Goal: Task Accomplishment & Management: Use online tool/utility

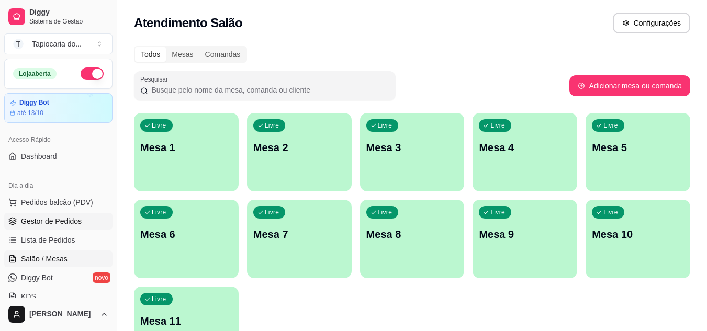
click at [63, 221] on span "Gestor de Pedidos" at bounding box center [51, 221] width 61 height 10
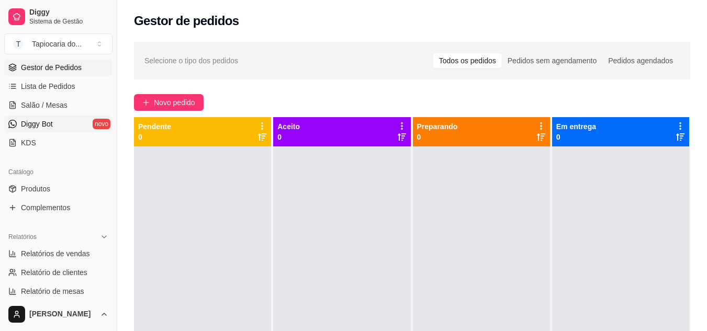
scroll to position [157, 0]
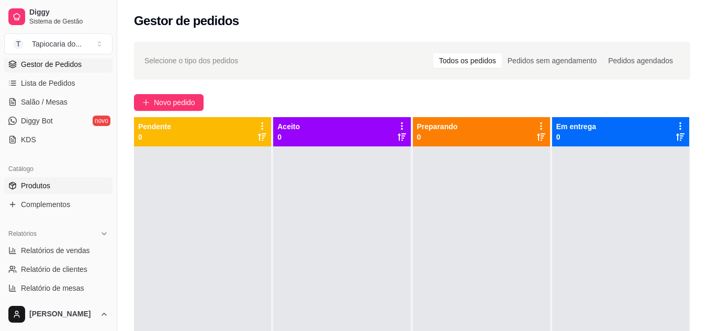
click at [32, 183] on span "Produtos" at bounding box center [35, 185] width 29 height 10
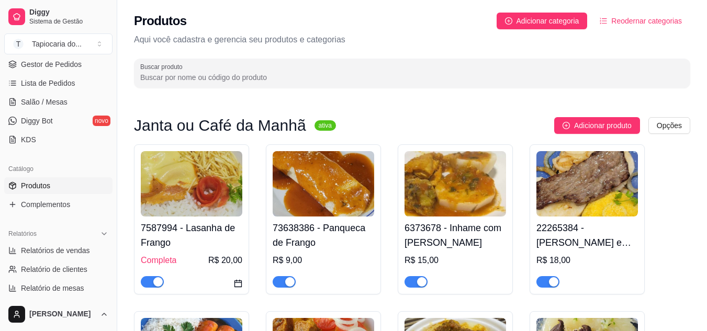
click at [195, 74] on input "Buscar produto" at bounding box center [411, 77] width 543 height 10
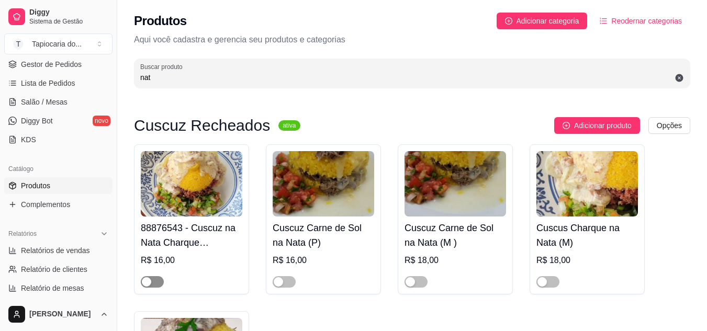
click at [156, 286] on span "button" at bounding box center [152, 282] width 23 height 12
click at [287, 280] on span "button" at bounding box center [284, 282] width 23 height 12
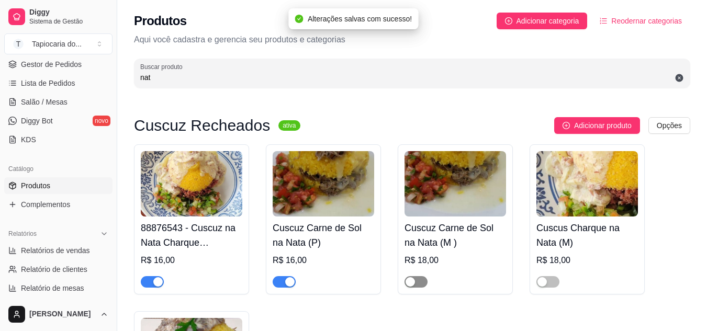
click at [416, 282] on button "button" at bounding box center [415, 282] width 23 height 12
click at [539, 280] on div "button" at bounding box center [541, 281] width 9 height 9
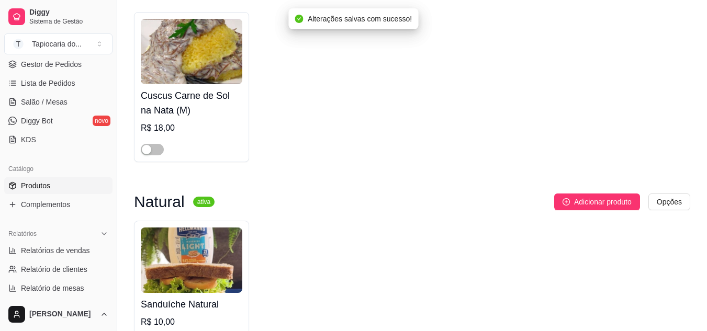
scroll to position [366, 0]
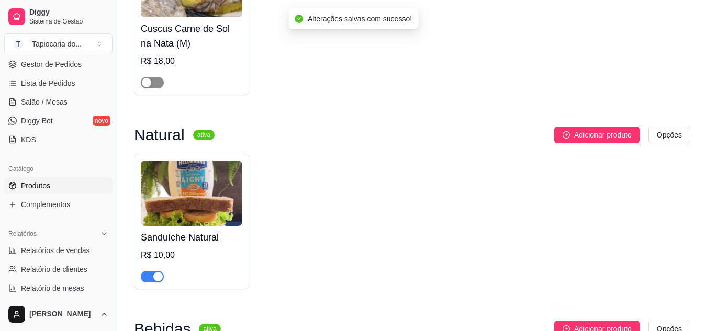
click at [143, 80] on div "button" at bounding box center [146, 82] width 9 height 9
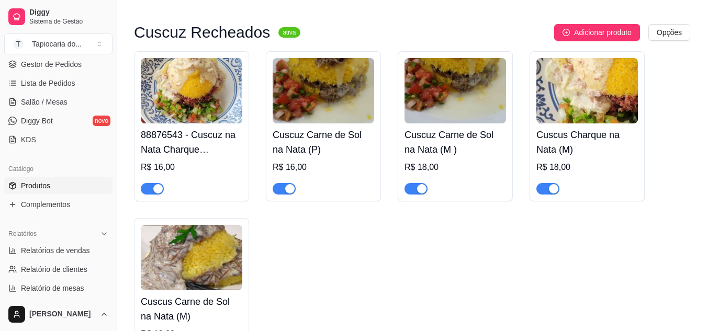
scroll to position [0, 0]
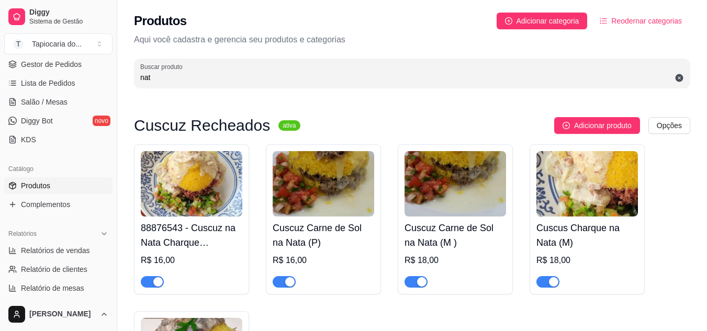
click at [222, 75] on input "nat" at bounding box center [411, 77] width 543 height 10
type input "n"
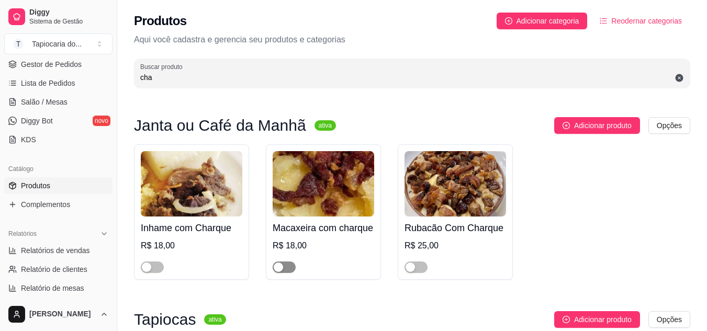
type input "cha"
click at [282, 264] on div "button" at bounding box center [278, 267] width 9 height 9
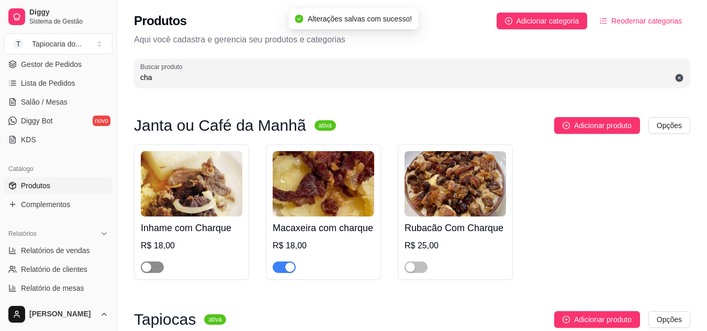
click at [155, 266] on span "button" at bounding box center [152, 268] width 23 height 12
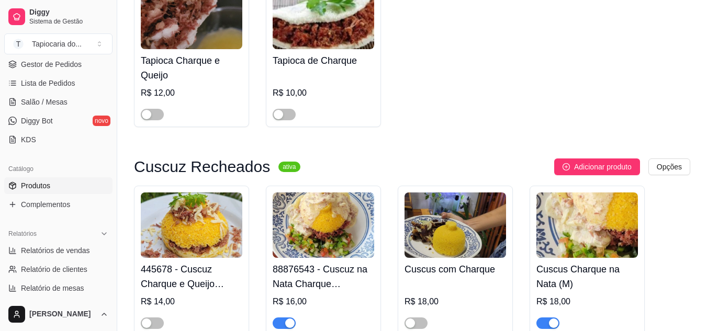
scroll to position [366, 0]
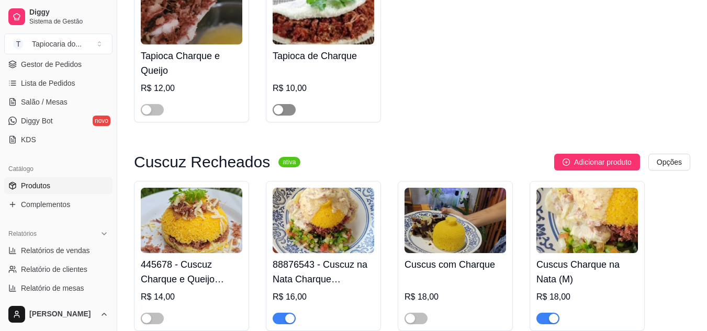
click at [276, 109] on div "button" at bounding box center [278, 109] width 9 height 9
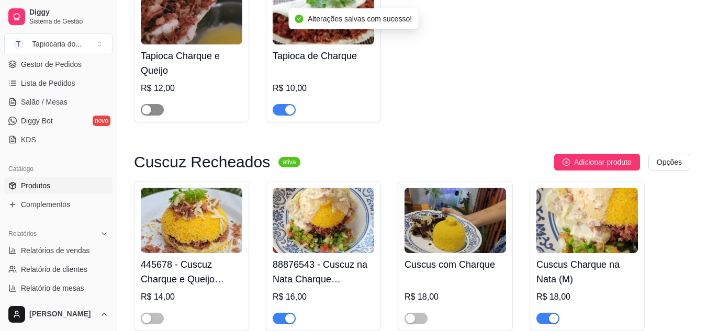
click at [147, 110] on div "button" at bounding box center [146, 109] width 9 height 9
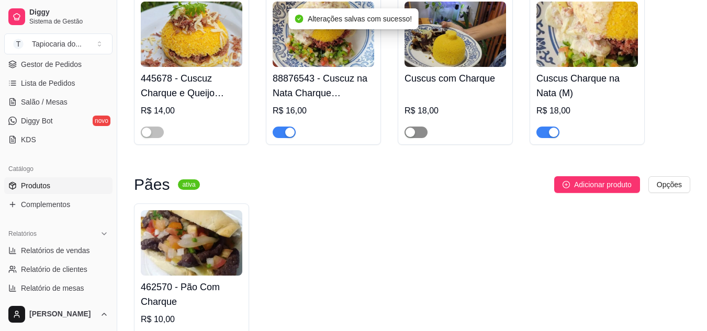
scroll to position [575, 0]
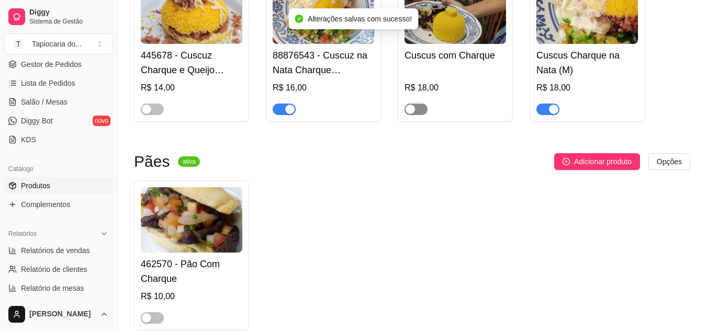
click at [415, 106] on span "button" at bounding box center [415, 110] width 23 height 12
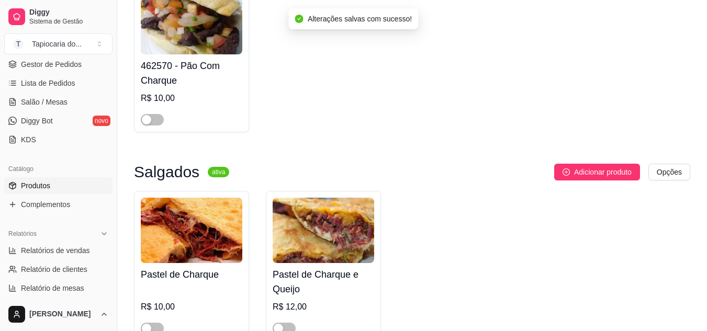
scroll to position [785, 0]
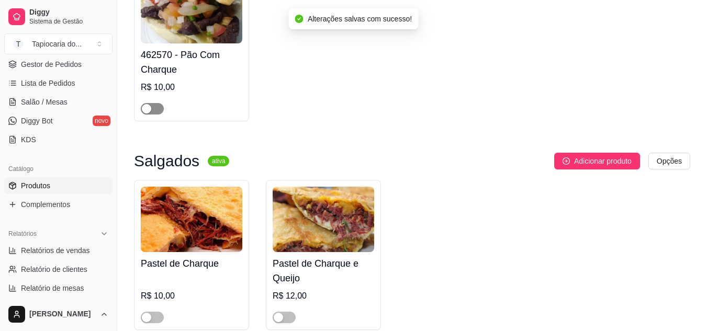
click at [153, 113] on span "button" at bounding box center [152, 109] width 23 height 12
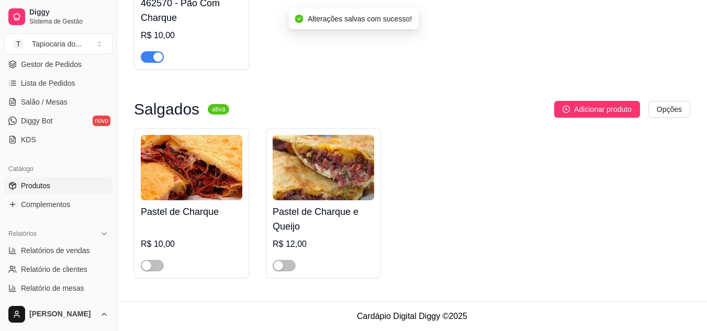
scroll to position [839, 0]
click at [281, 264] on div "button" at bounding box center [278, 265] width 9 height 9
click at [149, 264] on div "button" at bounding box center [146, 265] width 9 height 9
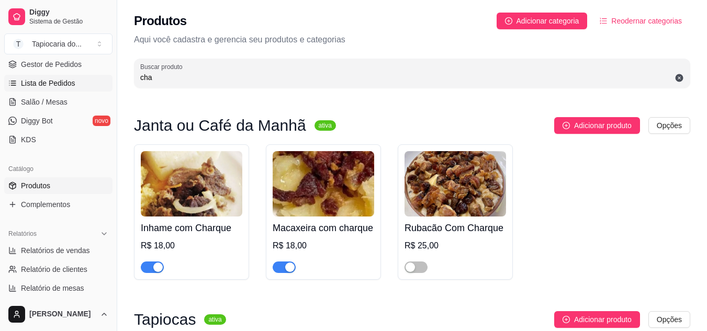
scroll to position [0, 0]
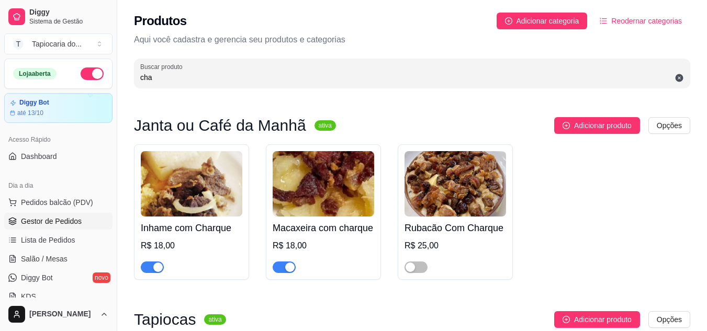
click at [35, 217] on span "Gestor de Pedidos" at bounding box center [51, 221] width 61 height 10
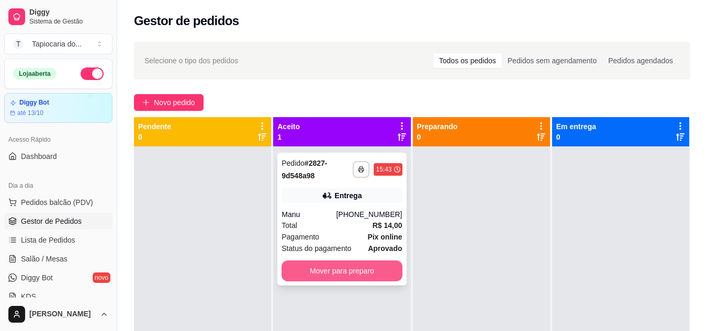
click at [307, 269] on button "Mover para preparo" at bounding box center [341, 270] width 120 height 21
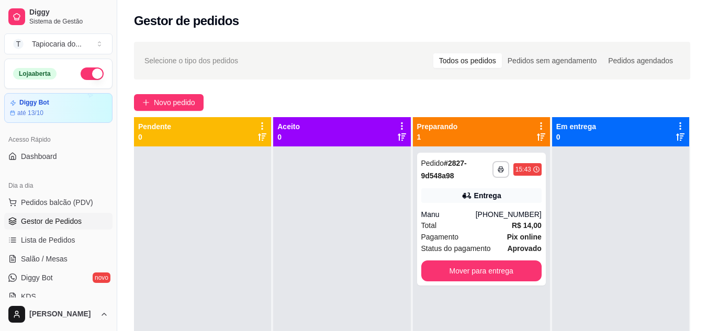
click at [277, 251] on div at bounding box center [341, 311] width 137 height 331
click at [487, 197] on div "Entrega" at bounding box center [487, 195] width 27 height 10
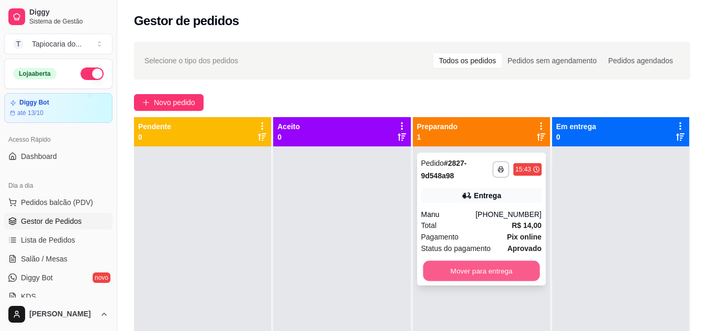
click at [456, 271] on button "Mover para entrega" at bounding box center [481, 271] width 117 height 20
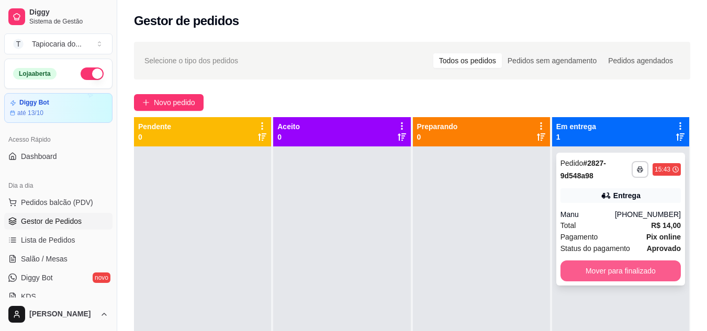
click at [652, 272] on button "Mover para finalizado" at bounding box center [620, 270] width 120 height 21
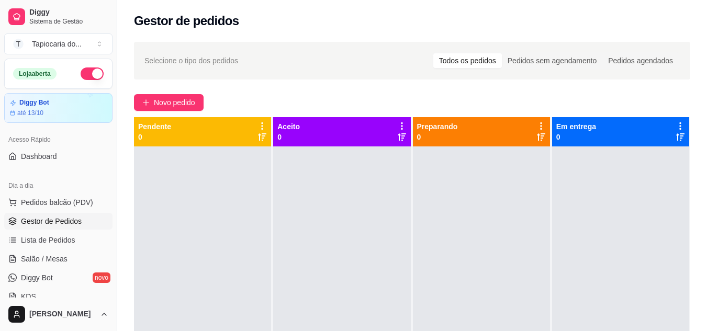
click at [652, 272] on div at bounding box center [620, 311] width 137 height 331
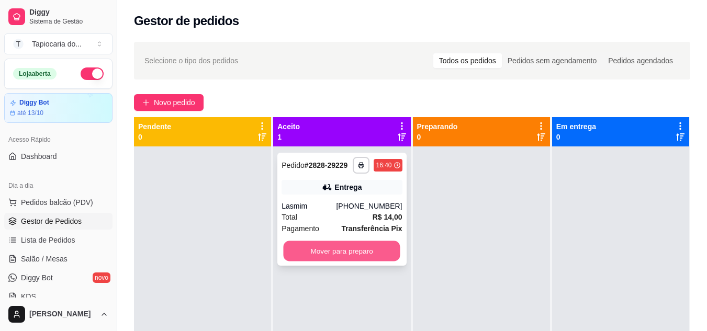
click at [351, 252] on button "Mover para preparo" at bounding box center [341, 251] width 117 height 20
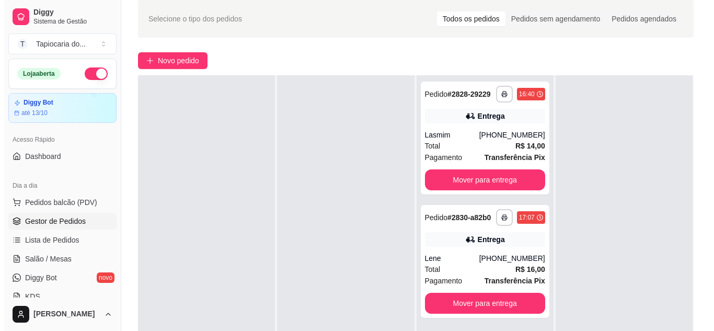
scroll to position [3, 0]
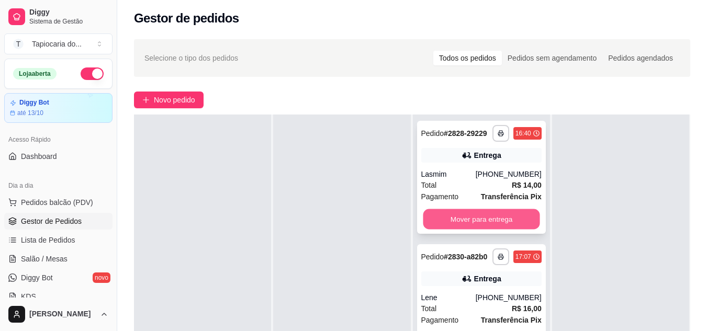
click at [466, 224] on button "Mover para entrega" at bounding box center [481, 219] width 117 height 20
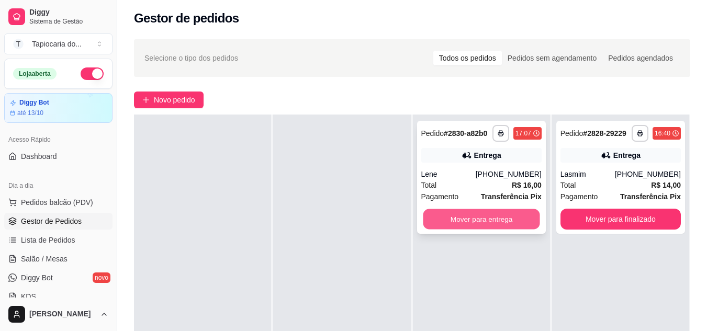
click at [520, 219] on button "Mover para entrega" at bounding box center [481, 219] width 117 height 20
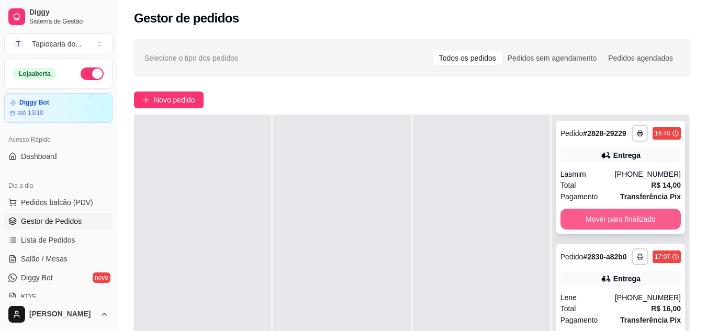
click at [593, 220] on button "Mover para finalizado" at bounding box center [620, 219] width 120 height 21
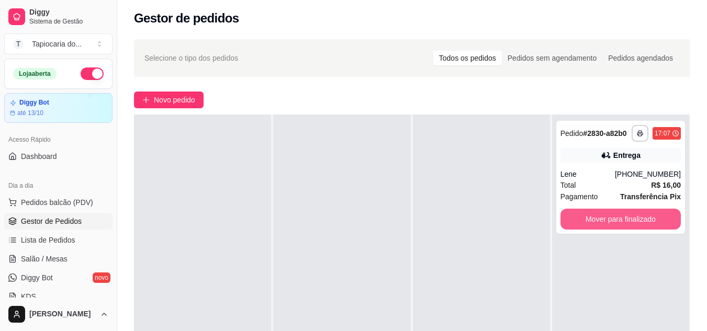
click at [593, 220] on button "Mover para finalizado" at bounding box center [620, 219] width 120 height 21
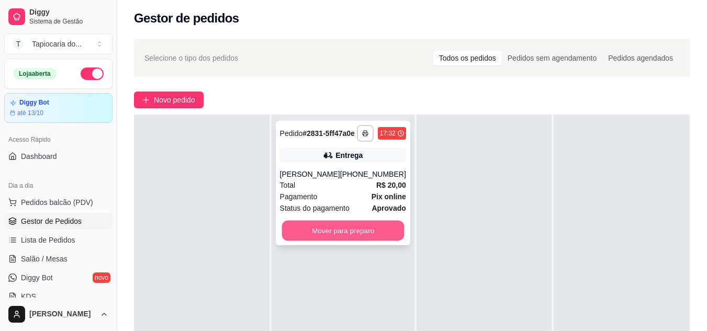
click at [331, 234] on button "Mover para preparo" at bounding box center [342, 231] width 122 height 20
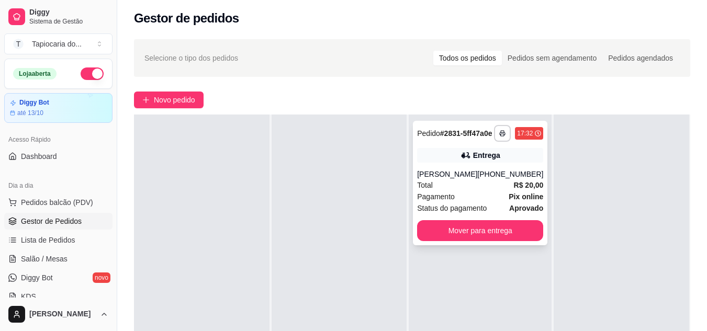
click at [494, 191] on div "Total R$ 20,00" at bounding box center [480, 185] width 126 height 12
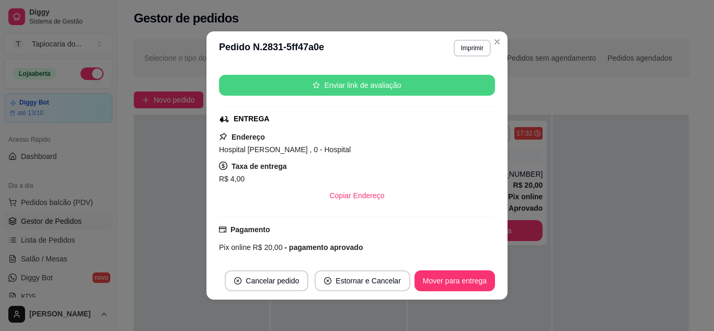
scroll to position [250, 0]
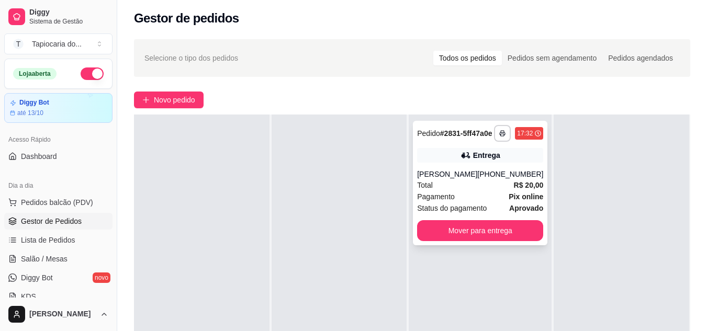
click at [515, 201] on strong "Pix online" at bounding box center [525, 196] width 35 height 8
click at [482, 179] on div "[PHONE_NUMBER]" at bounding box center [510, 174] width 66 height 10
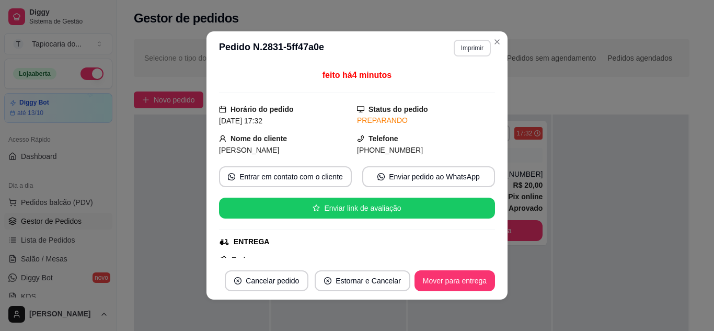
click at [464, 50] on button "Imprimir" at bounding box center [472, 48] width 37 height 17
click at [472, 84] on button "Impressora" at bounding box center [450, 84] width 76 height 17
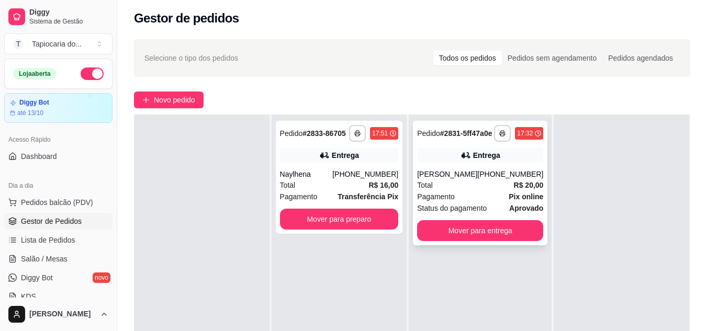
click at [458, 191] on div "Total R$ 20,00" at bounding box center [480, 185] width 126 height 12
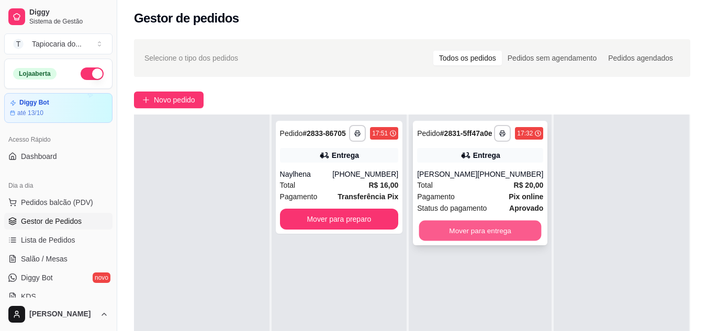
click at [493, 237] on button "Mover para entrega" at bounding box center [480, 231] width 122 height 20
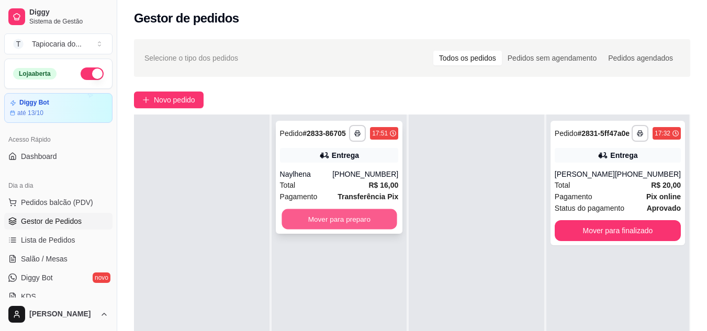
click at [349, 223] on button "Mover para preparo" at bounding box center [338, 219] width 115 height 20
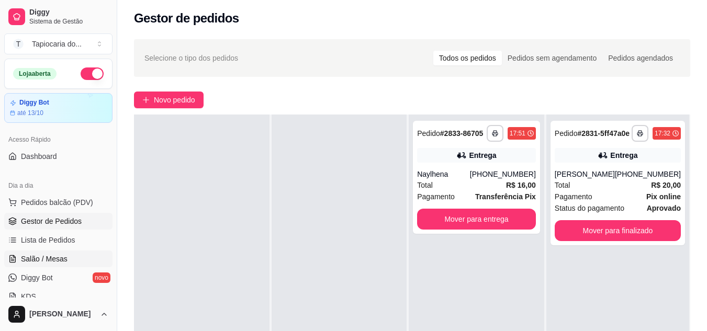
click at [55, 255] on span "Salão / Mesas" at bounding box center [44, 259] width 47 height 10
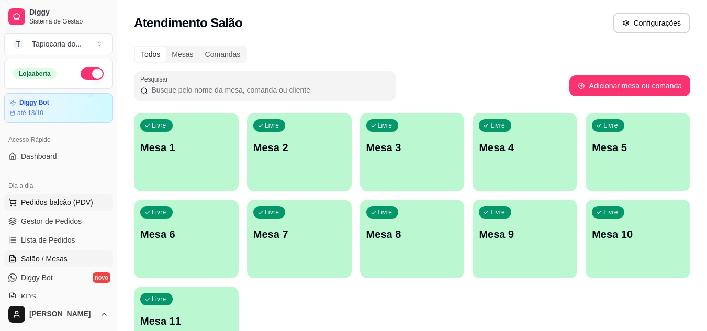
click at [47, 203] on span "Pedidos balcão (PDV)" at bounding box center [57, 202] width 72 height 10
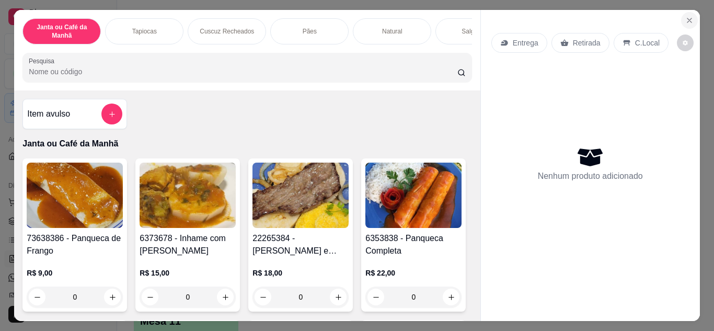
click at [686, 17] on icon "Close" at bounding box center [690, 20] width 8 height 8
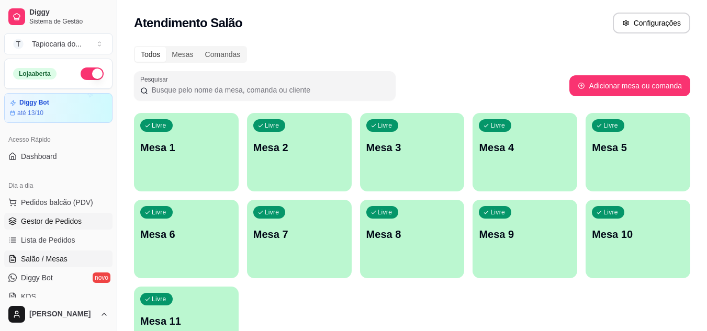
click at [63, 222] on span "Gestor de Pedidos" at bounding box center [51, 221] width 61 height 10
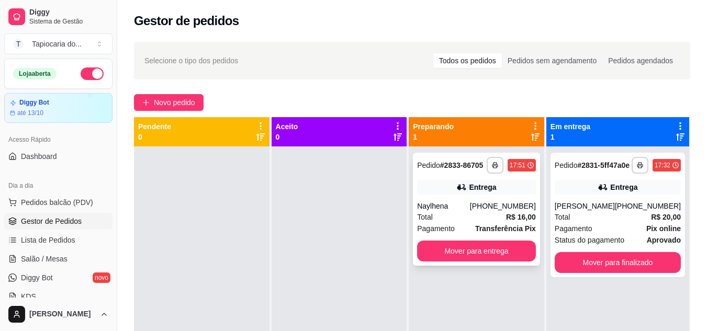
click at [456, 214] on div "Total R$ 16,00" at bounding box center [476, 217] width 119 height 12
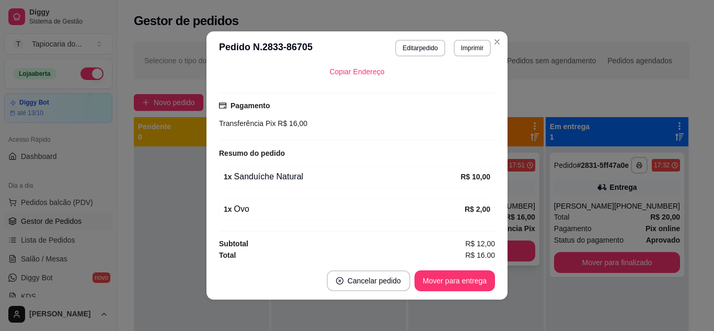
scroll to position [219, 0]
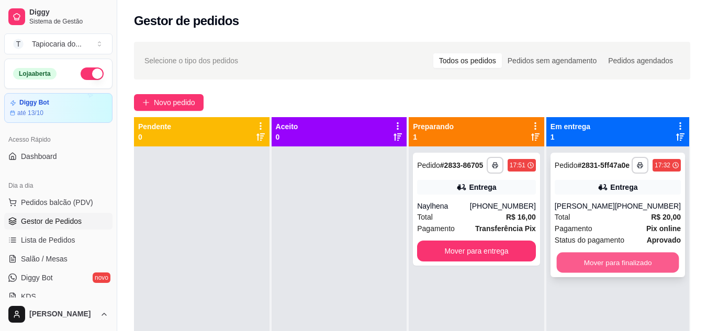
click at [621, 268] on button "Mover para finalizado" at bounding box center [617, 263] width 122 height 20
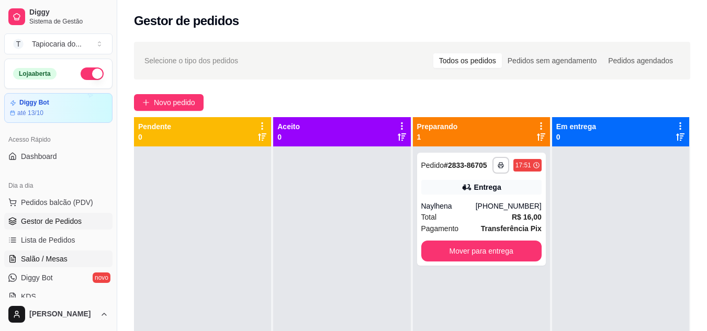
click at [55, 254] on span "Salão / Mesas" at bounding box center [44, 259] width 47 height 10
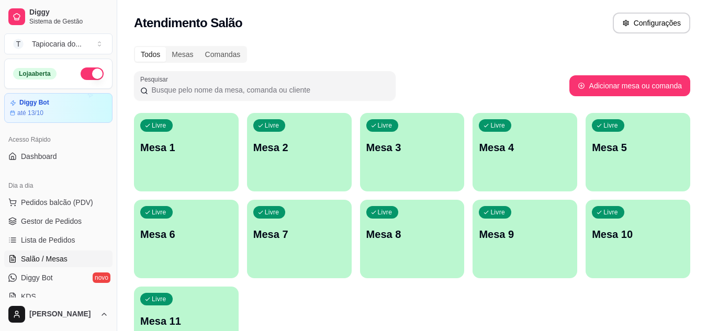
click at [175, 171] on div "Livre Mesa 1" at bounding box center [186, 146] width 105 height 66
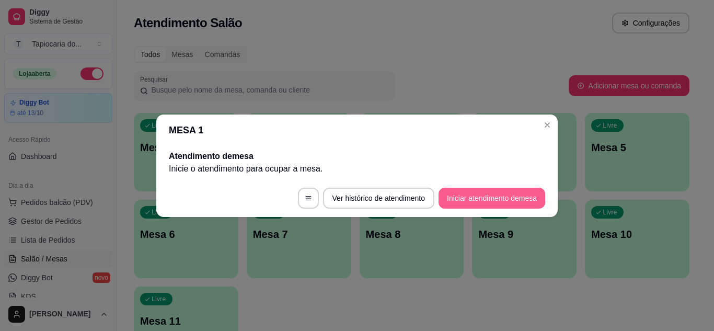
click at [449, 192] on button "Iniciar atendimento de mesa" at bounding box center [492, 198] width 107 height 21
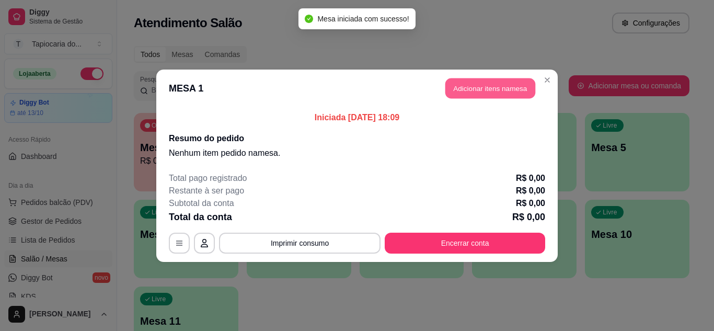
click at [503, 91] on button "Adicionar itens na mesa" at bounding box center [491, 88] width 90 height 20
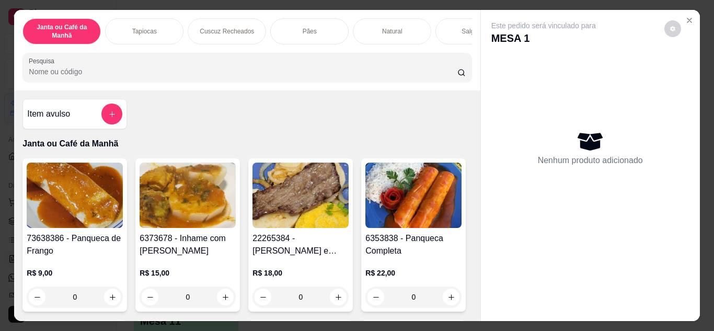
click at [373, 71] on input "Pesquisa" at bounding box center [243, 71] width 429 height 10
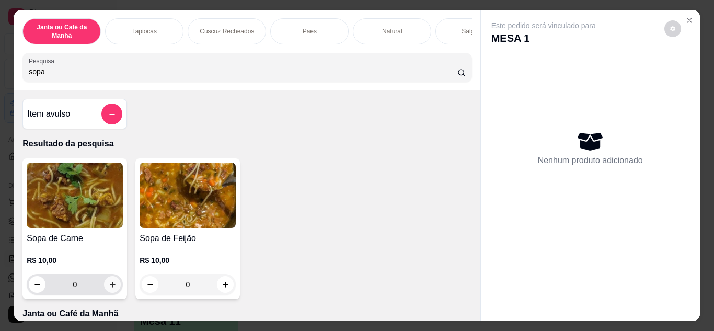
type input "sopa"
click at [109, 289] on icon "increase-product-quantity" at bounding box center [113, 285] width 8 height 8
type input "1"
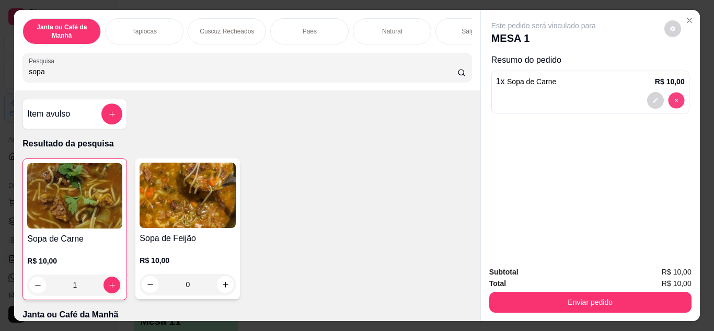
type input "0"
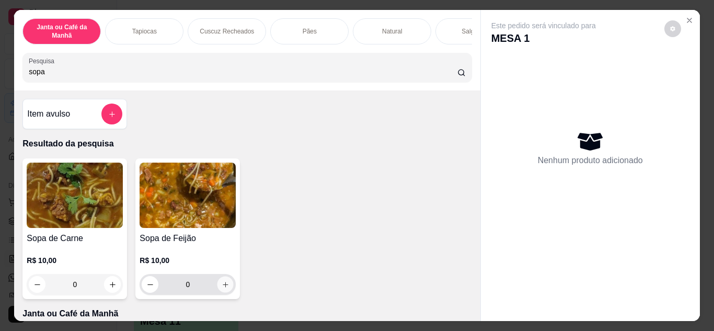
click at [222, 287] on icon "increase-product-quantity" at bounding box center [226, 285] width 8 height 8
type input "1"
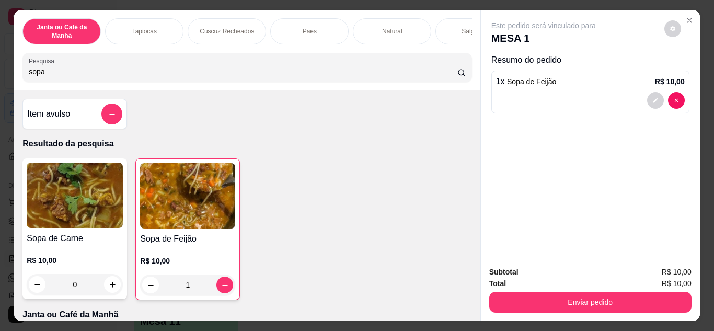
click at [140, 77] on input "sopa" at bounding box center [243, 71] width 429 height 10
type input "s"
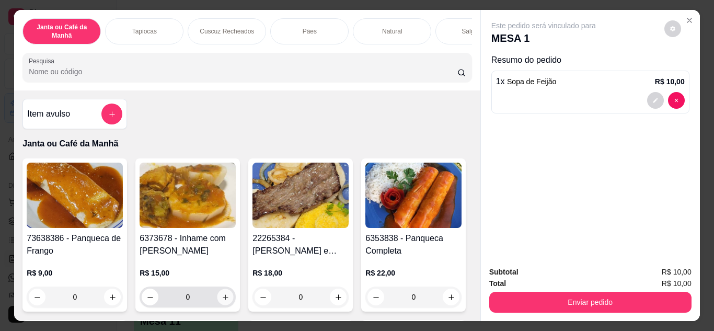
click at [225, 298] on icon "increase-product-quantity" at bounding box center [226, 297] width 8 height 8
type input "1"
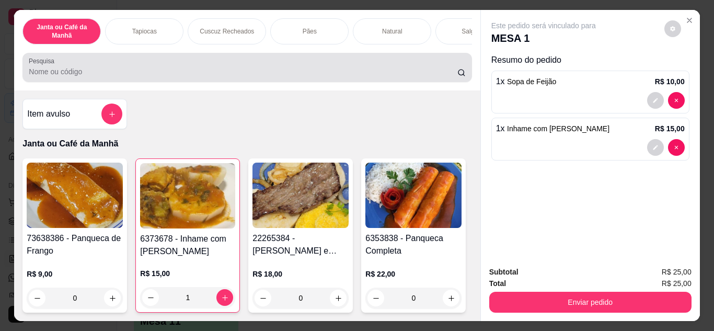
click at [292, 77] on input "Pesquisa" at bounding box center [243, 71] width 429 height 10
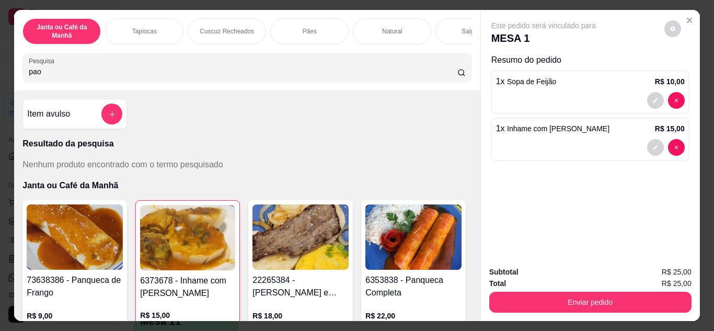
click at [252, 72] on input "pao" at bounding box center [243, 71] width 429 height 10
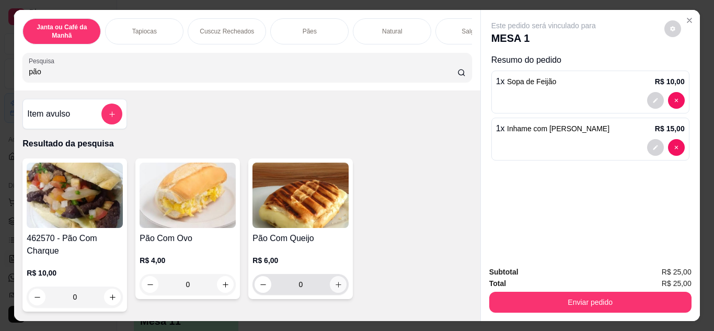
type input "pão"
click at [339, 288] on button "increase-product-quantity" at bounding box center [339, 284] width 16 height 16
type input "1"
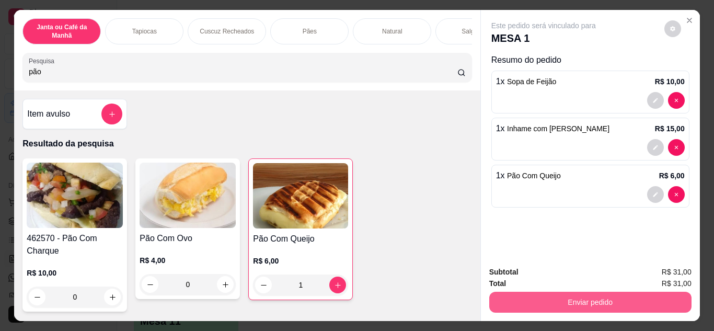
click at [520, 293] on button "Enviar pedido" at bounding box center [591, 302] width 202 height 21
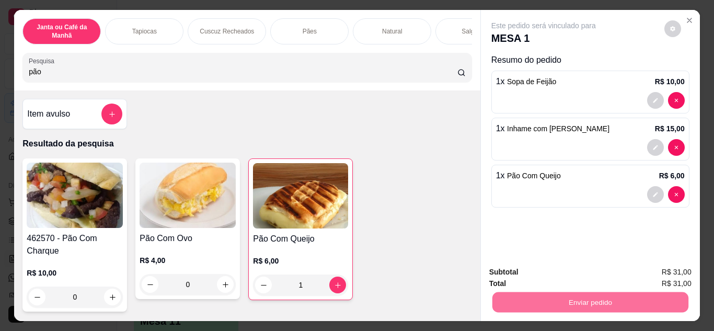
click at [514, 273] on button "Não registrar e enviar pedido" at bounding box center [556, 273] width 109 height 20
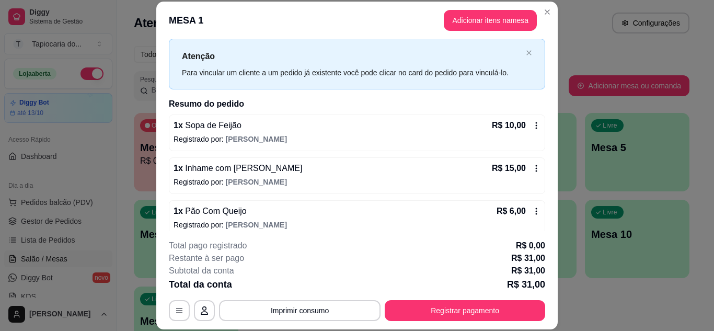
scroll to position [33, 0]
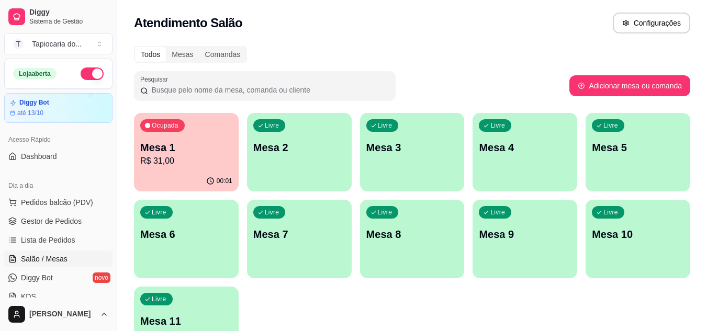
click at [169, 150] on p "Mesa 1" at bounding box center [186, 147] width 92 height 15
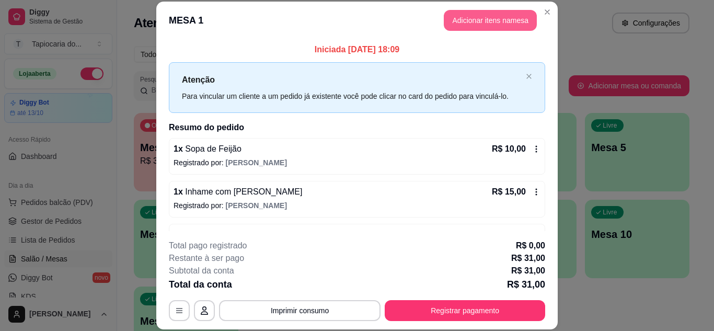
click at [449, 17] on button "Adicionar itens na mesa" at bounding box center [490, 20] width 93 height 21
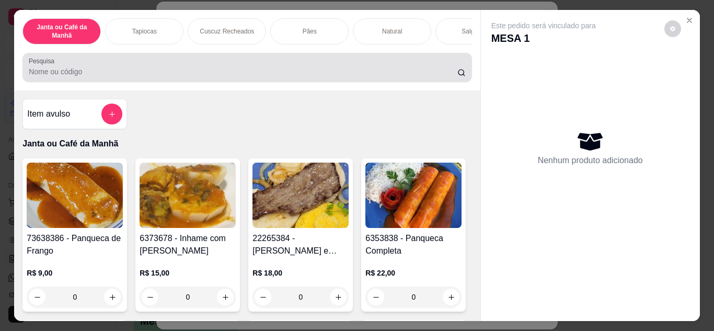
drag, startPoint x: 374, startPoint y: 77, endPoint x: 366, endPoint y: 75, distance: 8.1
click at [373, 77] on input "Pesquisa" at bounding box center [243, 71] width 429 height 10
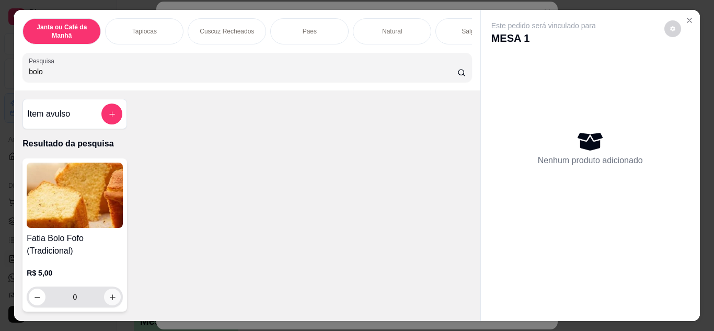
type input "bolo"
click at [109, 299] on icon "increase-product-quantity" at bounding box center [113, 297] width 8 height 8
type input "1"
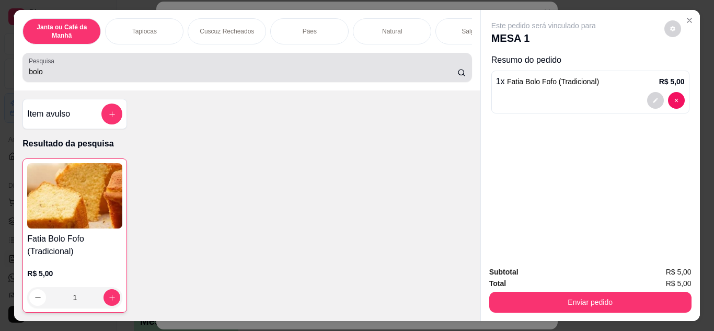
click at [139, 72] on input "bolo" at bounding box center [243, 71] width 429 height 10
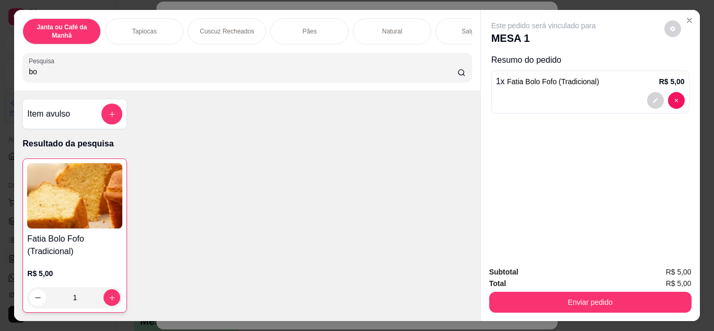
type input "b"
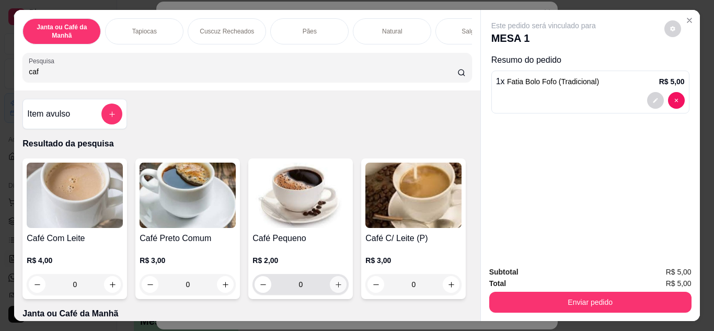
type input "caf"
click at [331, 287] on button "increase-product-quantity" at bounding box center [339, 284] width 16 height 16
type input "1"
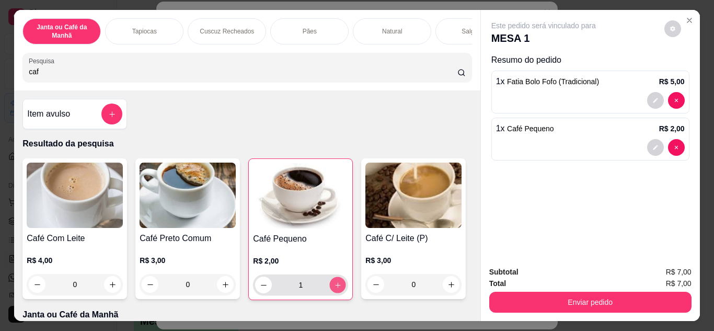
click at [334, 287] on icon "increase-product-quantity" at bounding box center [338, 285] width 8 height 8
type input "2"
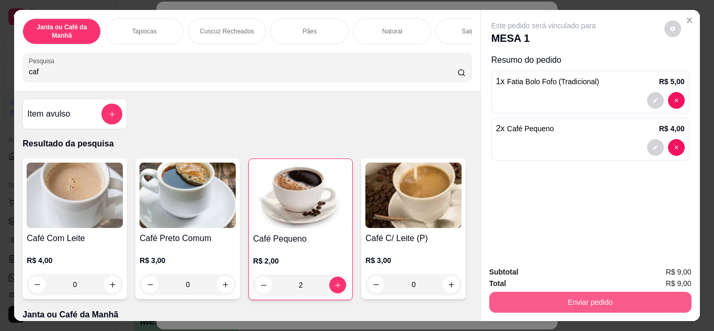
click at [516, 304] on button "Enviar pedido" at bounding box center [591, 302] width 202 height 21
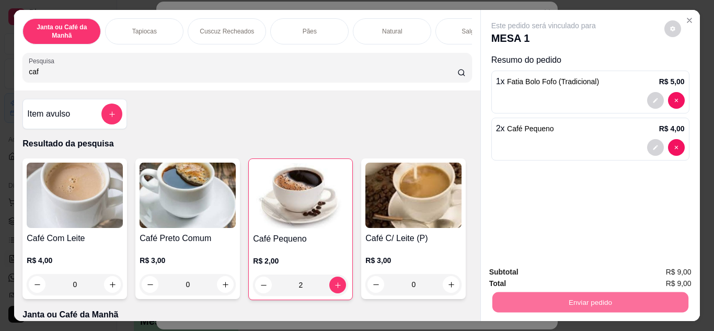
click at [510, 279] on button "Não registrar e enviar pedido" at bounding box center [556, 272] width 106 height 19
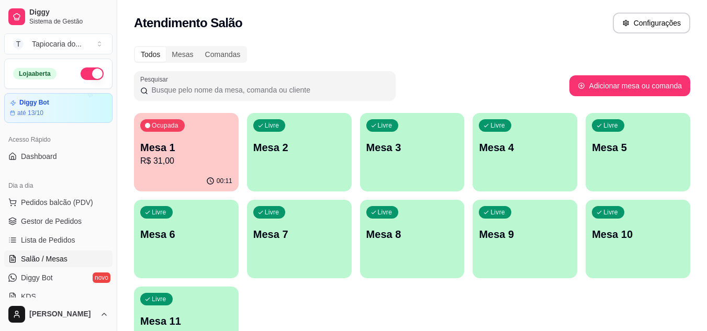
click at [176, 173] on div "00:11" at bounding box center [186, 181] width 105 height 20
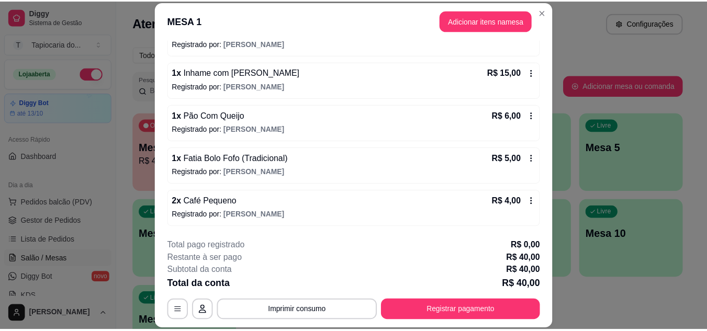
scroll to position [32, 0]
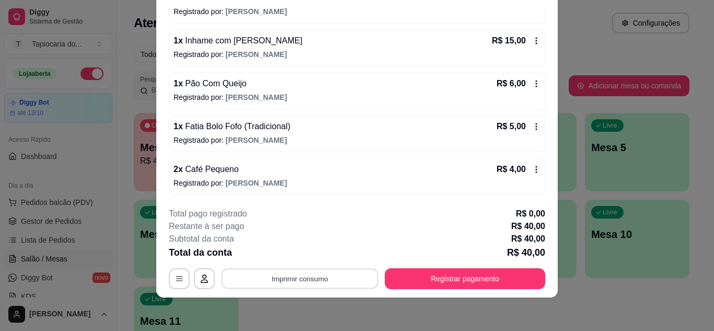
click at [349, 286] on button "Imprimir consumo" at bounding box center [300, 278] width 157 height 20
click at [295, 254] on button "Impressora" at bounding box center [300, 254] width 76 height 17
click at [532, 82] on icon at bounding box center [536, 84] width 8 height 8
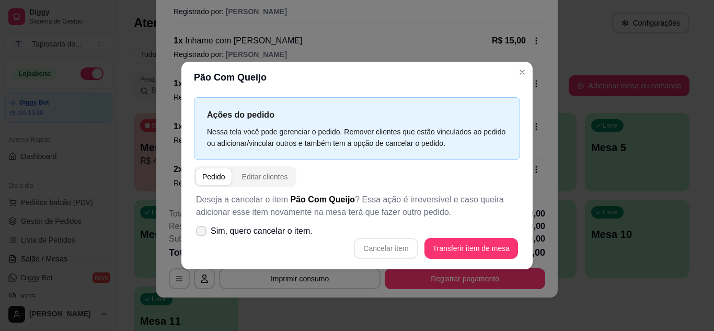
click at [201, 226] on span at bounding box center [201, 231] width 10 height 10
click at [201, 233] on input "Sim, quero cancelar o item." at bounding box center [199, 236] width 7 height 7
checkbox input "true"
click at [389, 244] on button "Cancelar item" at bounding box center [386, 248] width 62 height 20
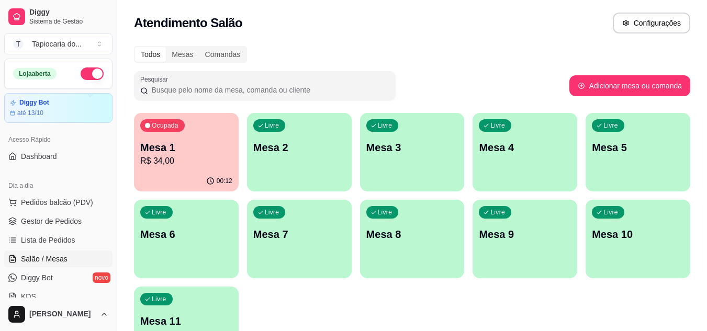
click at [192, 164] on p "R$ 34,00" at bounding box center [186, 161] width 92 height 13
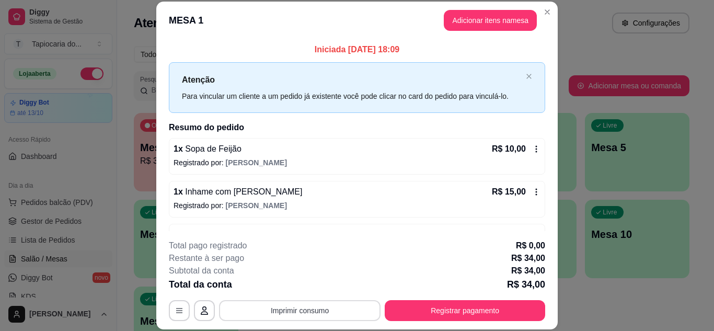
click at [331, 311] on button "Imprimir consumo" at bounding box center [300, 310] width 162 height 21
click at [297, 291] on button "Impressora" at bounding box center [299, 286] width 73 height 16
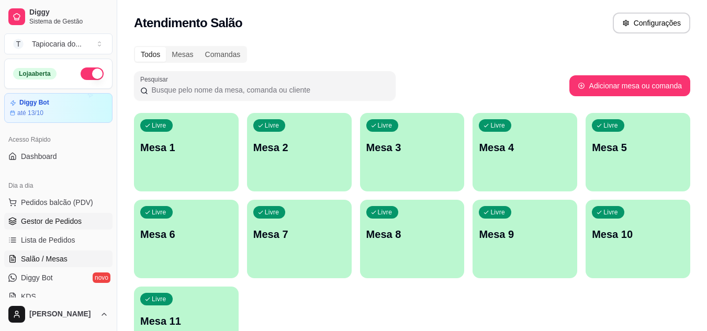
click at [42, 221] on span "Gestor de Pedidos" at bounding box center [51, 221] width 61 height 10
